Goal: Information Seeking & Learning: Find contact information

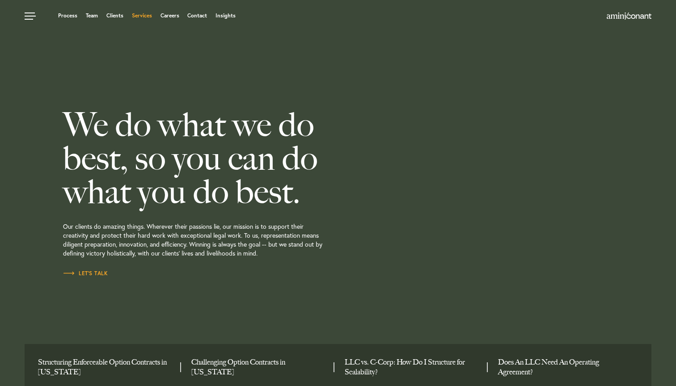
click at [141, 16] on link "Services" at bounding box center [142, 15] width 20 height 5
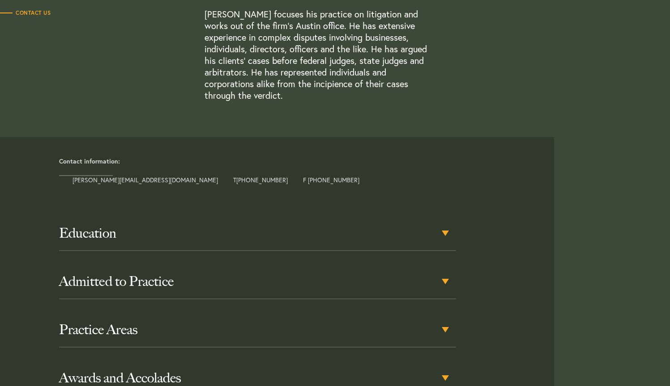
scroll to position [343, 0]
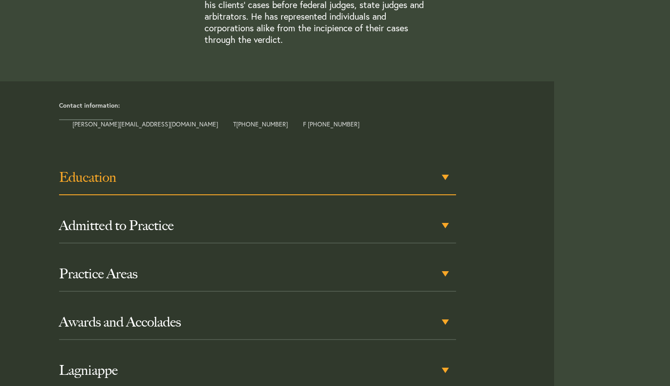
click at [449, 176] on h3 "Education" at bounding box center [257, 178] width 397 height 16
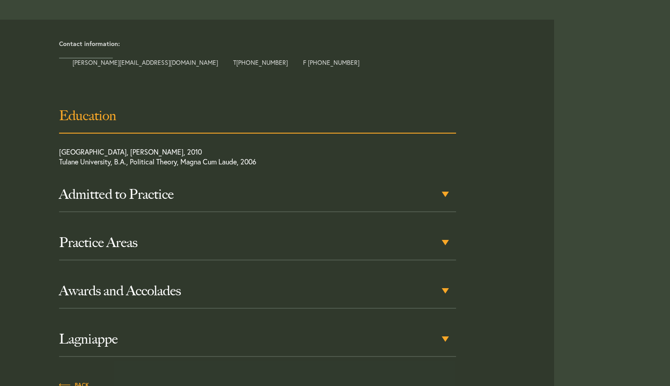
scroll to position [407, 0]
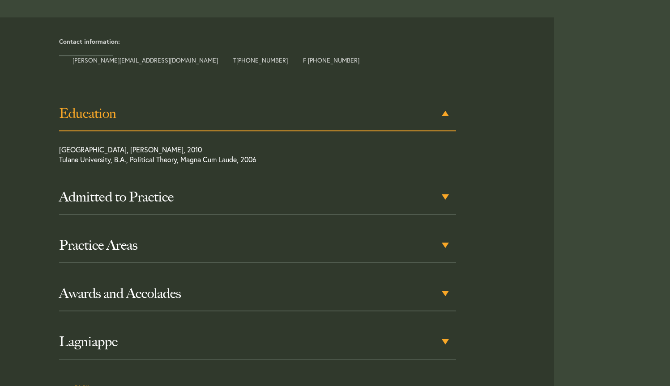
click at [438, 119] on h3 "Education" at bounding box center [257, 114] width 397 height 16
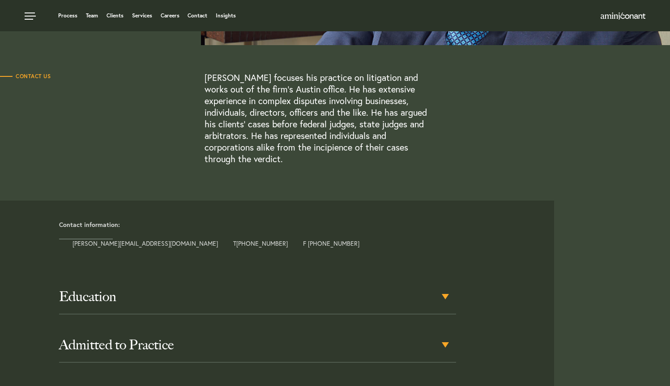
scroll to position [157, 0]
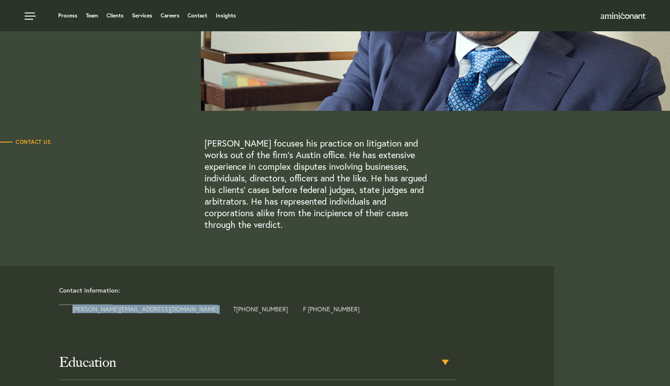
drag, startPoint x: 69, startPoint y: 312, endPoint x: 136, endPoint y: 311, distance: 66.6
click at [136, 311] on div "Contact information: alex@aminiconant.com T +1 512 980 0027 F +1 512 900 7967" at bounding box center [302, 301] width 501 height 28
copy div "alex@aminiconant.com"
